Goal: Task Accomplishment & Management: Manage account settings

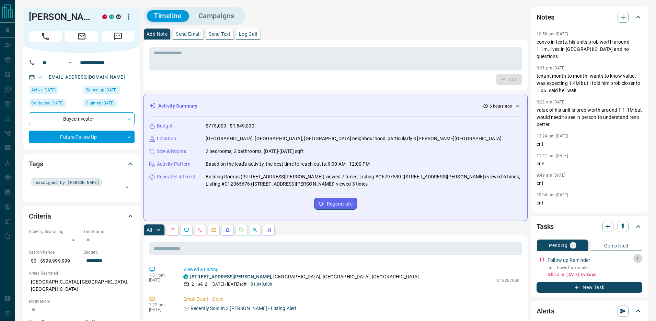
click at [638, 259] on icon "button" at bounding box center [637, 257] width 5 height 5
click at [636, 268] on li "Edit" at bounding box center [627, 271] width 30 height 10
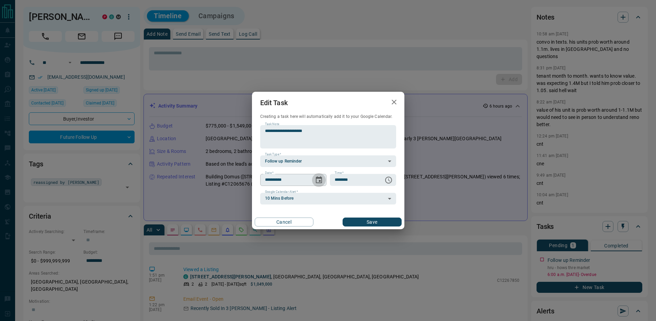
click at [318, 178] on icon "Choose date, selected date is Oct 13, 2025" at bounding box center [319, 179] width 6 height 7
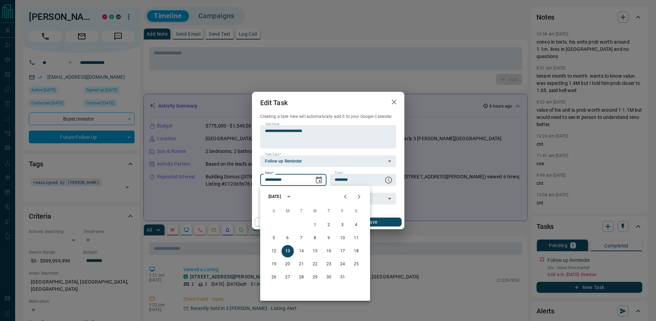
click at [356, 196] on icon "Next month" at bounding box center [359, 196] width 8 height 8
click at [346, 198] on icon "Previous month" at bounding box center [345, 196] width 2 height 4
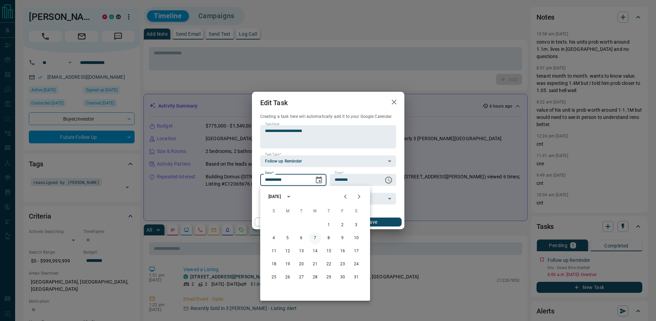
click at [314, 239] on button "7" at bounding box center [315, 238] width 12 height 12
type input "**********"
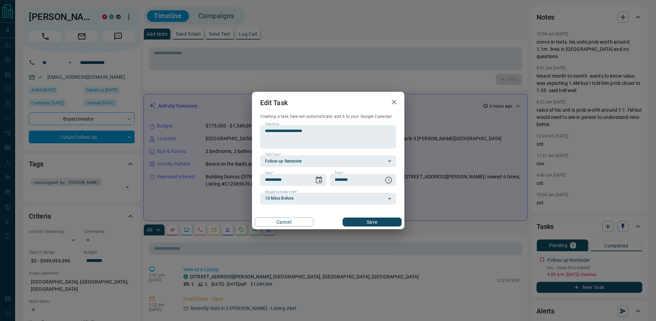
click at [378, 219] on button "Save" at bounding box center [371, 221] width 59 height 9
